Goal: Transaction & Acquisition: Download file/media

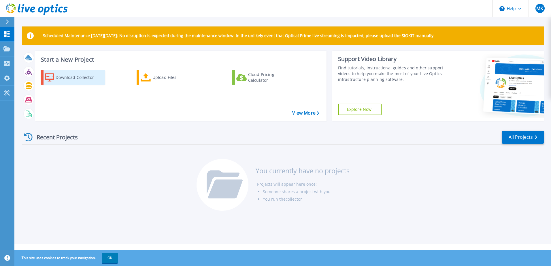
click at [65, 80] on div "Download Collector" at bounding box center [79, 78] width 46 height 12
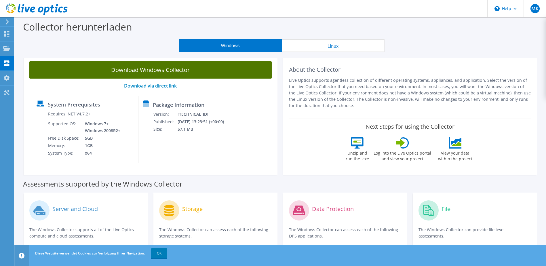
click at [162, 70] on link "Download Windows Collector" at bounding box center [150, 69] width 242 height 17
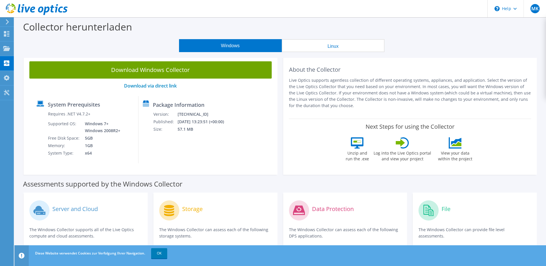
click at [21, 172] on div "Download Windows Collector Download via direct link System Prerequisites Requir…" at bounding box center [151, 115] width 260 height 119
